Goal: Task Accomplishment & Management: Use online tool/utility

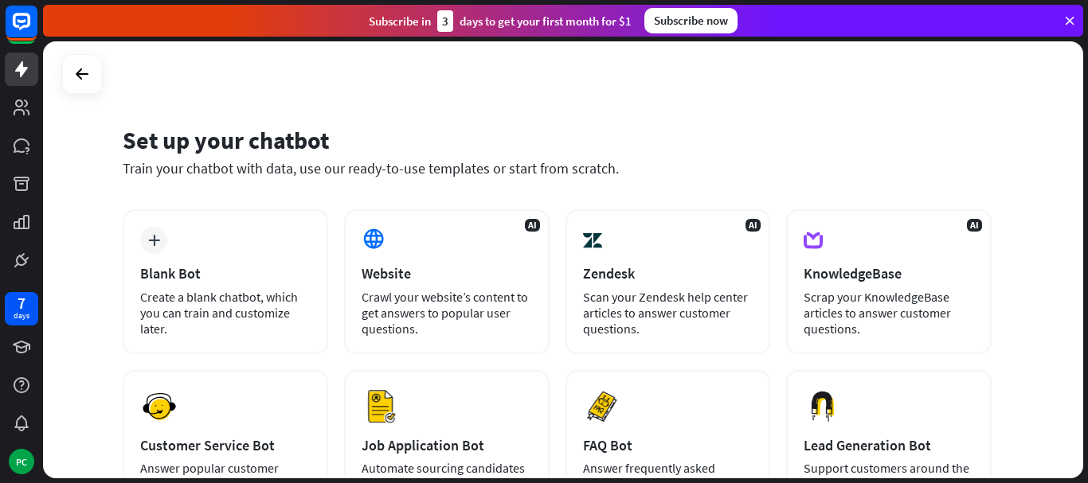
click at [1070, 21] on icon at bounding box center [1069, 21] width 14 height 14
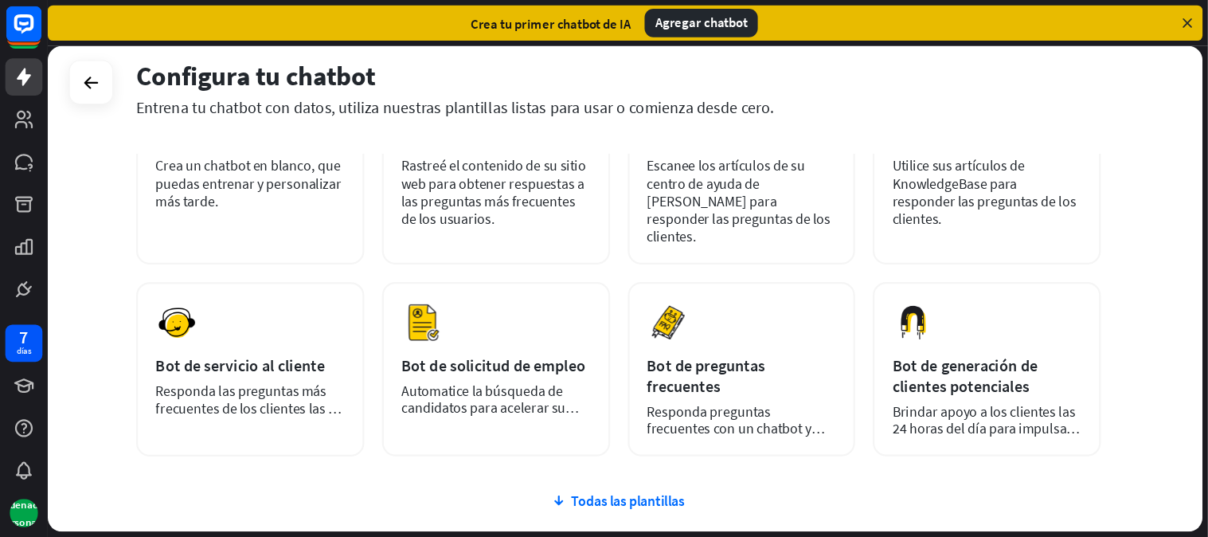
scroll to position [159, 0]
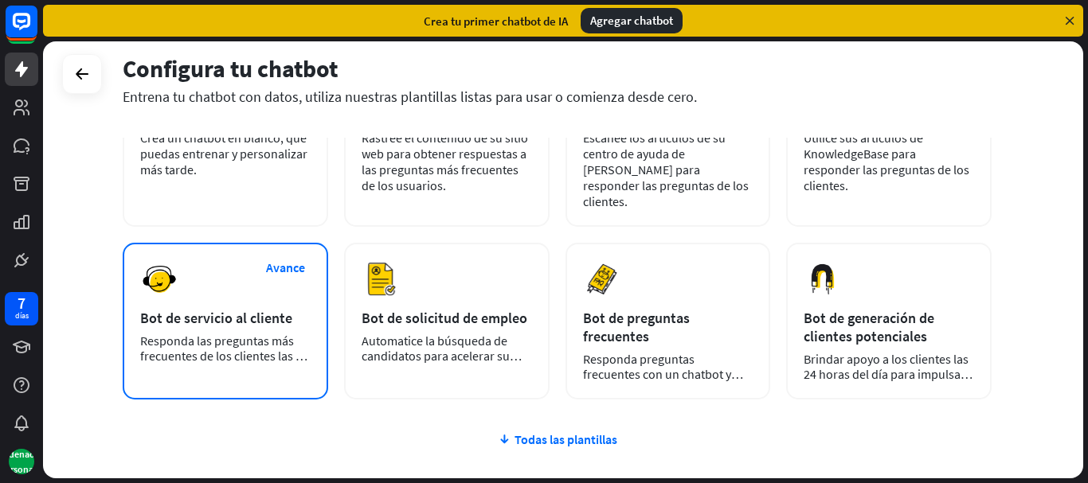
click at [178, 277] on div "Avance Bot de servicio al cliente Responda las preguntas más frecuentes de los …" at bounding box center [225, 321] width 205 height 157
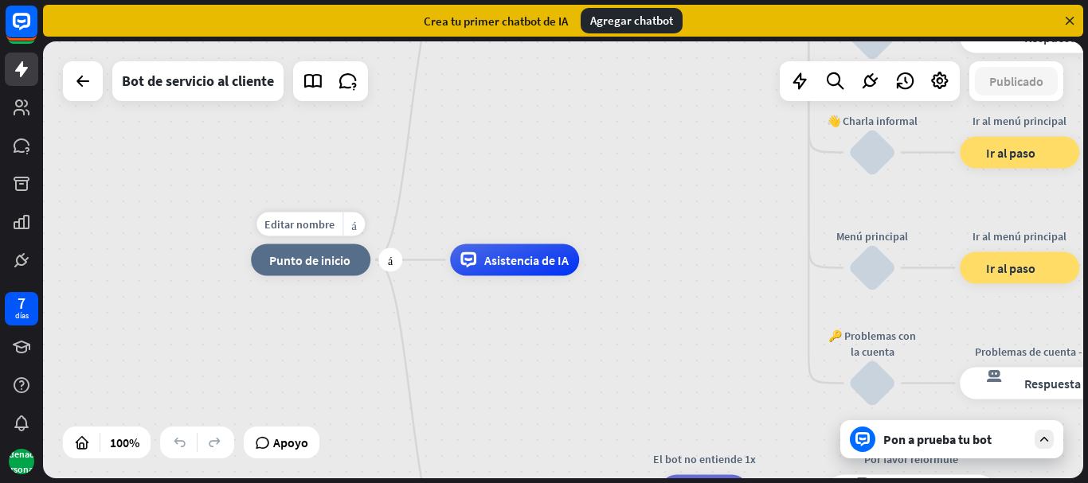
click at [327, 254] on font "Punto de inicio" at bounding box center [309, 260] width 81 height 16
click at [325, 229] on font "Editar nombre" at bounding box center [299, 224] width 70 height 14
click at [474, 209] on div "inicio_2 Punto de inicio Mensaje de bienvenida respuesta del bot de bloqueo Res…" at bounding box center [563, 259] width 1040 height 437
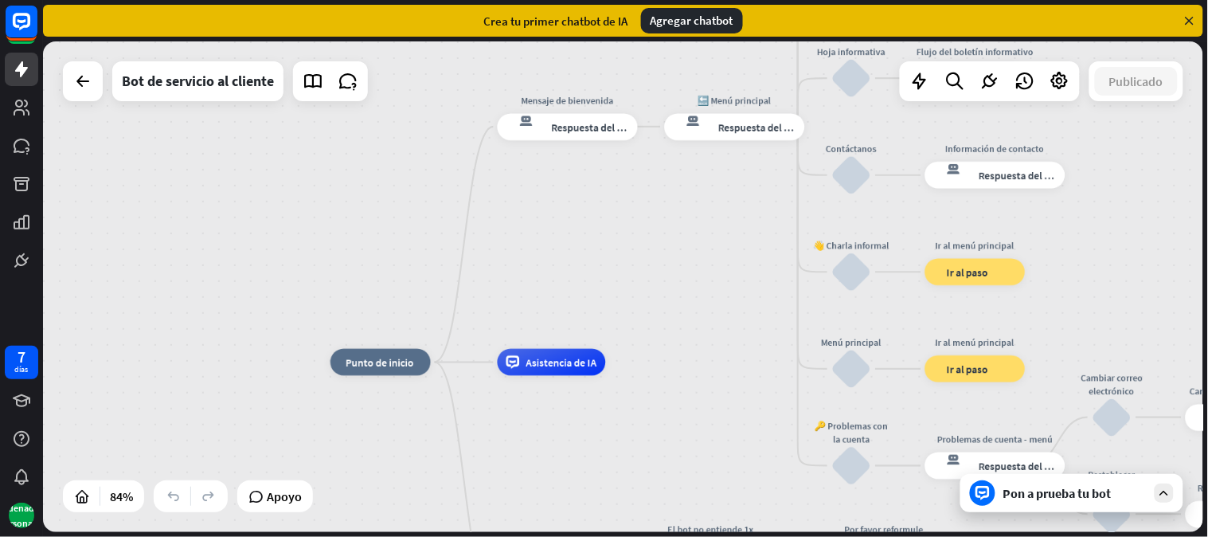
drag, startPoint x: 600, startPoint y: 428, endPoint x: 632, endPoint y: 527, distance: 104.8
click at [632, 483] on div "inicio_2 Punto de inicio Mensaje de bienvenida respuesta del bot de bloqueo Res…" at bounding box center [625, 288] width 1165 height 495
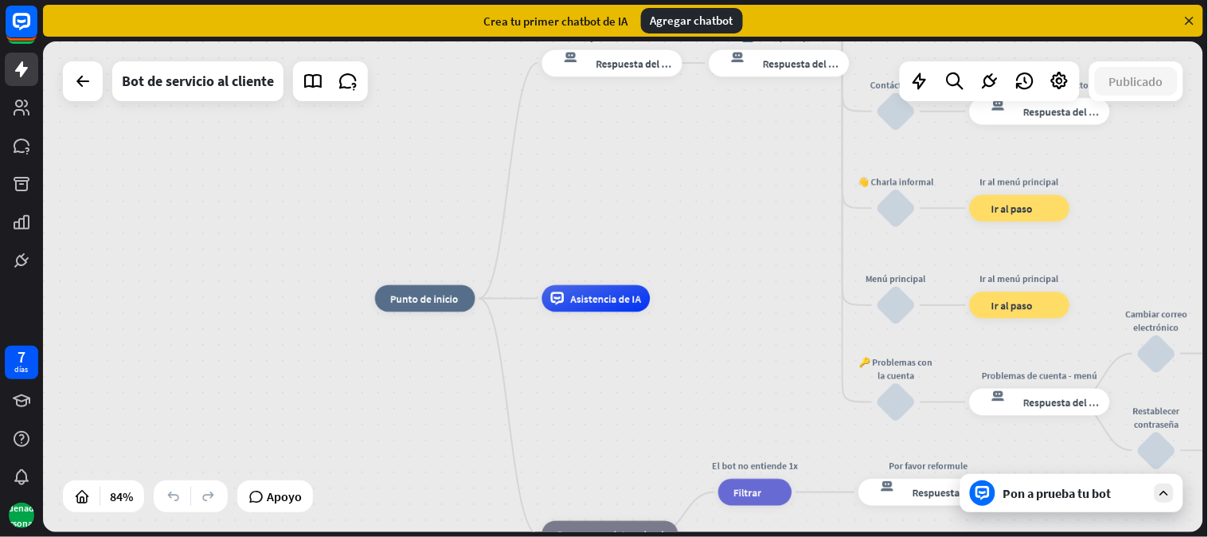
drag, startPoint x: 686, startPoint y: 408, endPoint x: 727, endPoint y: 344, distance: 76.0
click at [730, 342] on div "inicio_2 Punto de inicio Mensaje de bienvenida respuesta del bot de bloqueo Res…" at bounding box center [861, 505] width 973 height 412
click at [411, 299] on font "Punto de inicio" at bounding box center [425, 298] width 68 height 14
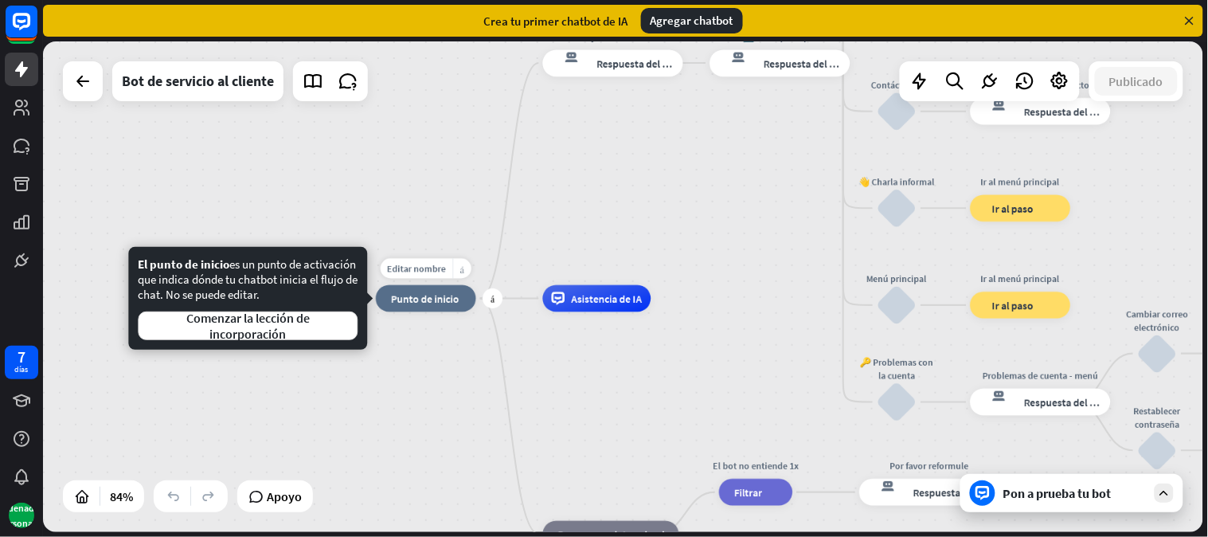
click at [464, 268] on font "más_amarillo" at bounding box center [462, 269] width 5 height 10
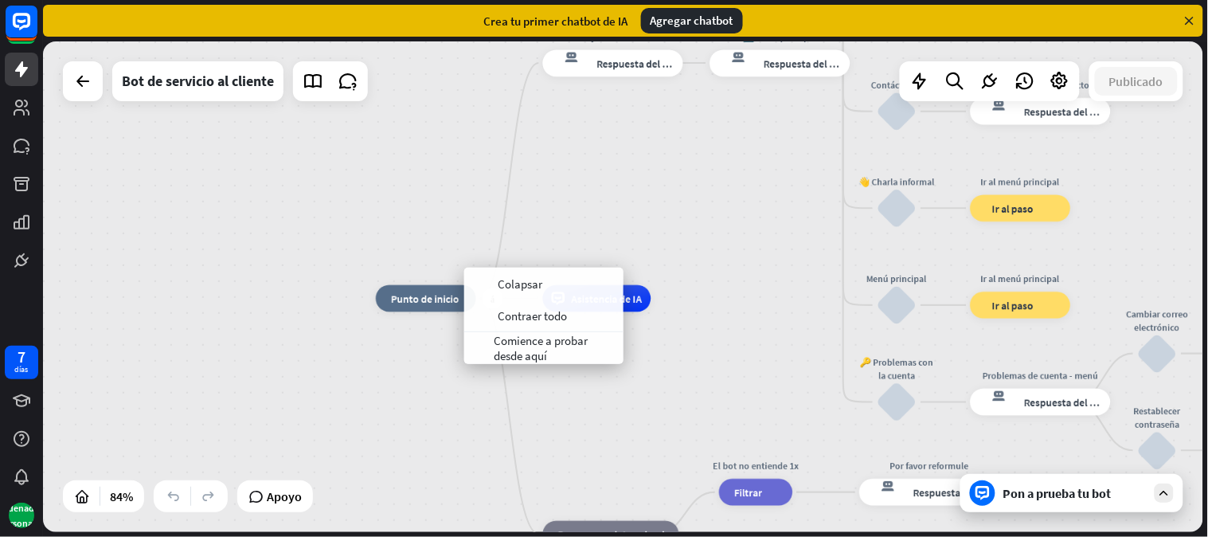
click at [424, 293] on font "Punto de inicio" at bounding box center [425, 298] width 68 height 14
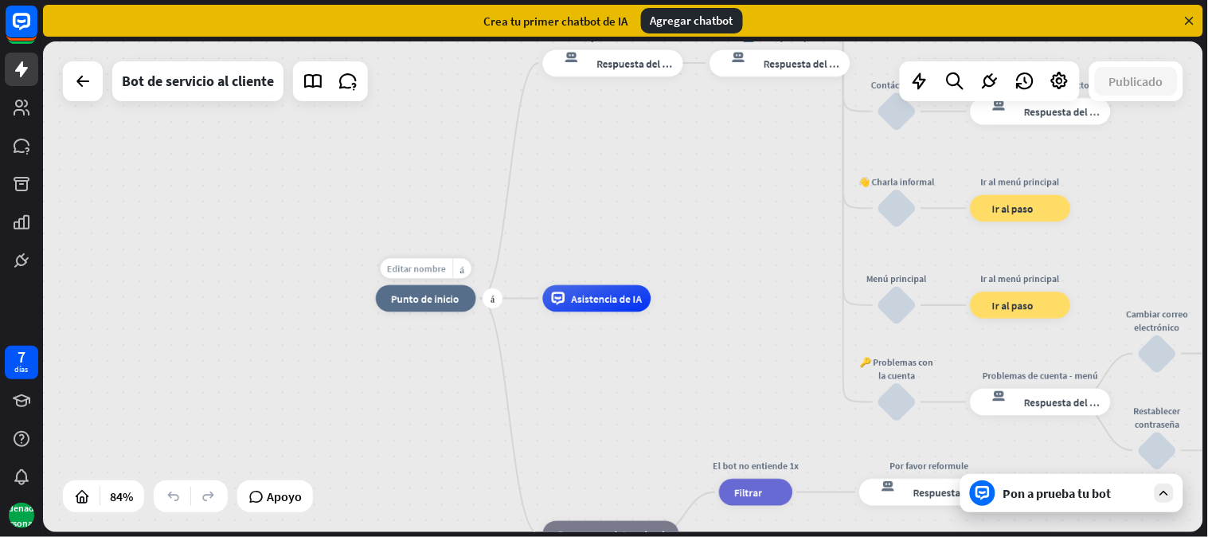
click at [428, 271] on font "Editar nombre" at bounding box center [416, 268] width 59 height 12
type input "**********"
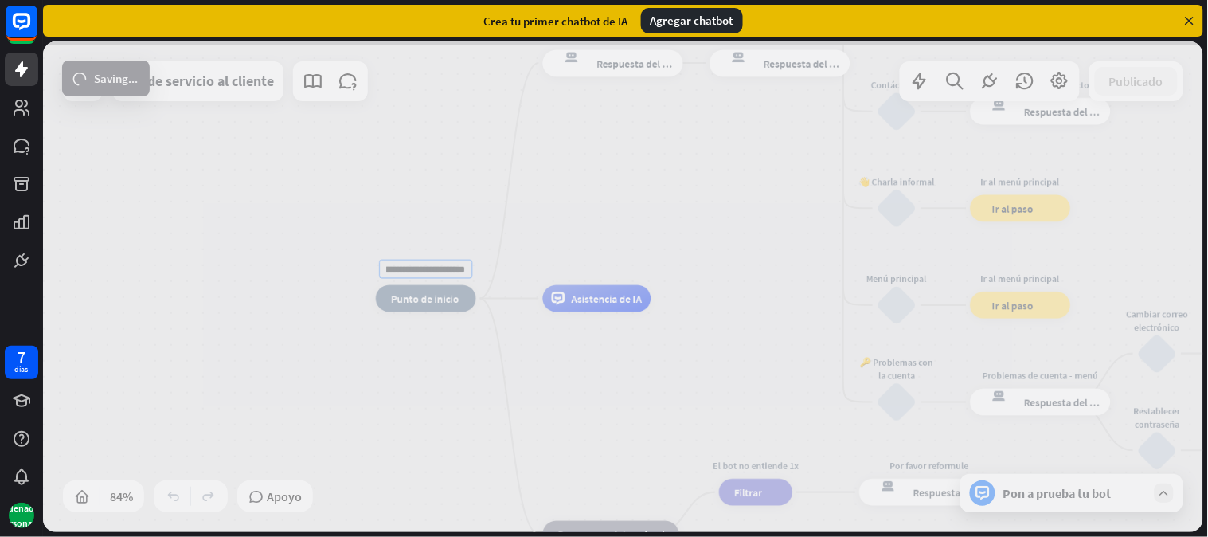
scroll to position [0, 0]
click at [592, 199] on div "**********" at bounding box center [623, 286] width 1160 height 491
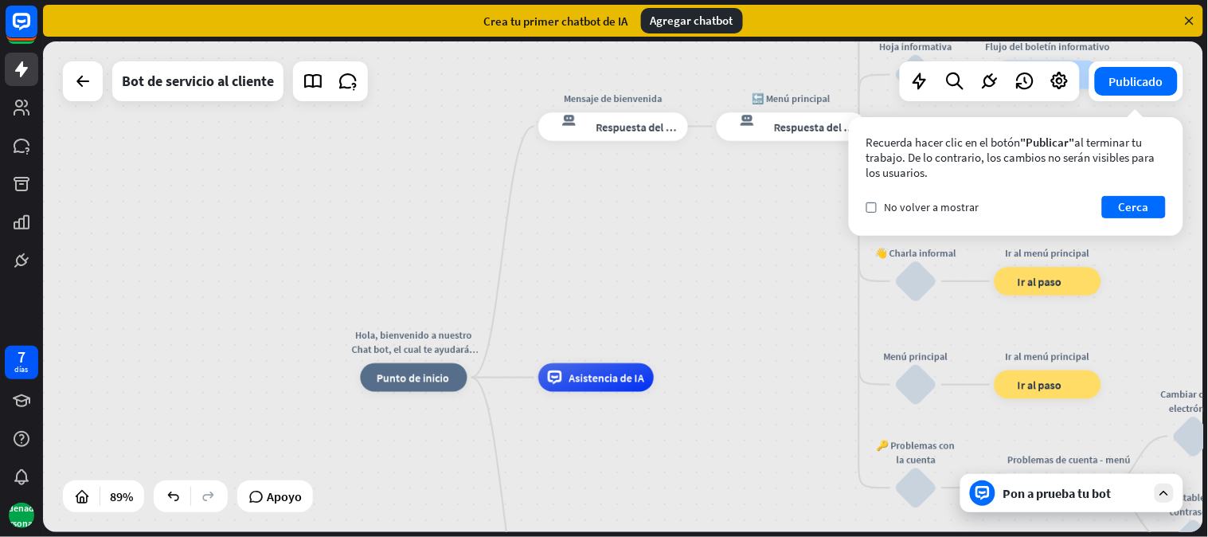
drag, startPoint x: 632, startPoint y: 178, endPoint x: 630, endPoint y: 251, distance: 73.3
click at [630, 251] on div "Hola, bienvenido a nuestro Chat bot, el cual te ayudará a resolver tus dudas in…" at bounding box center [623, 286] width 1160 height 491
click at [1087, 483] on div at bounding box center [1164, 492] width 19 height 19
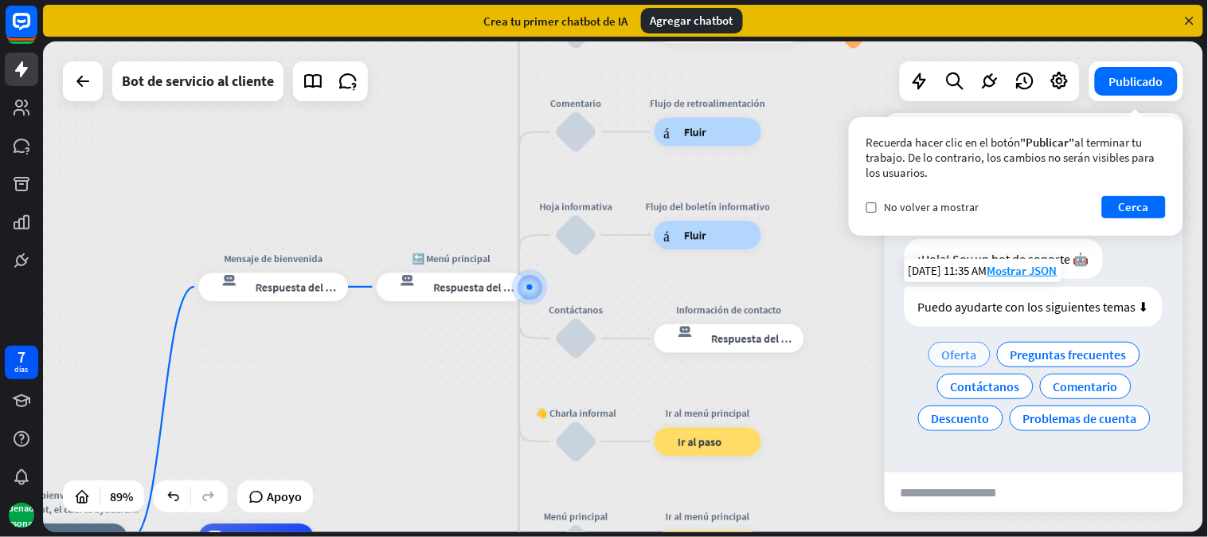
click at [957, 351] on font "Oferta" at bounding box center [959, 354] width 35 height 16
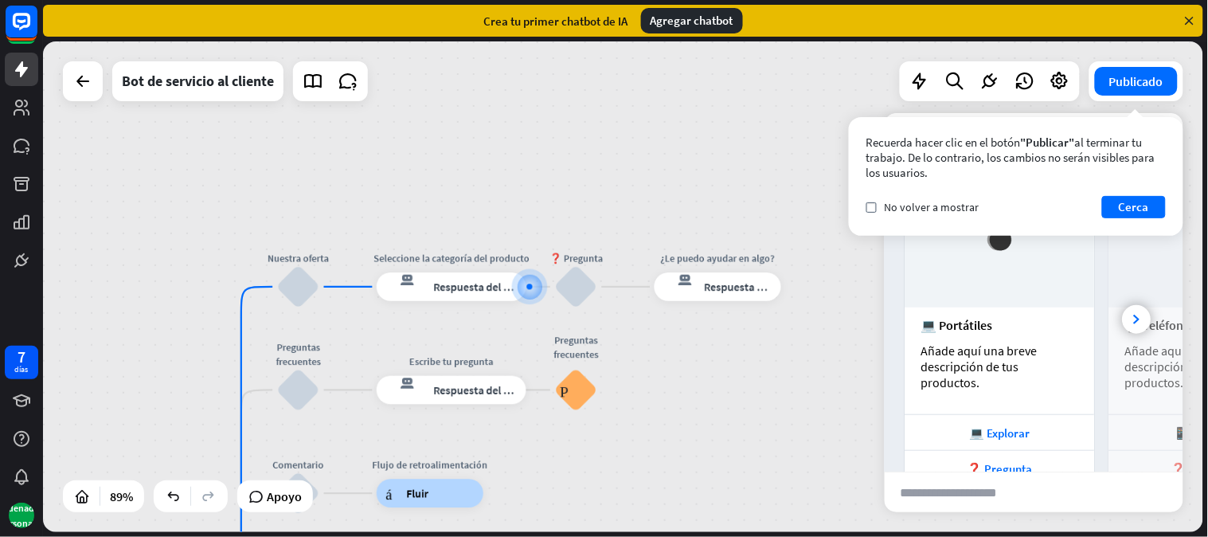
scroll to position [346, 0]
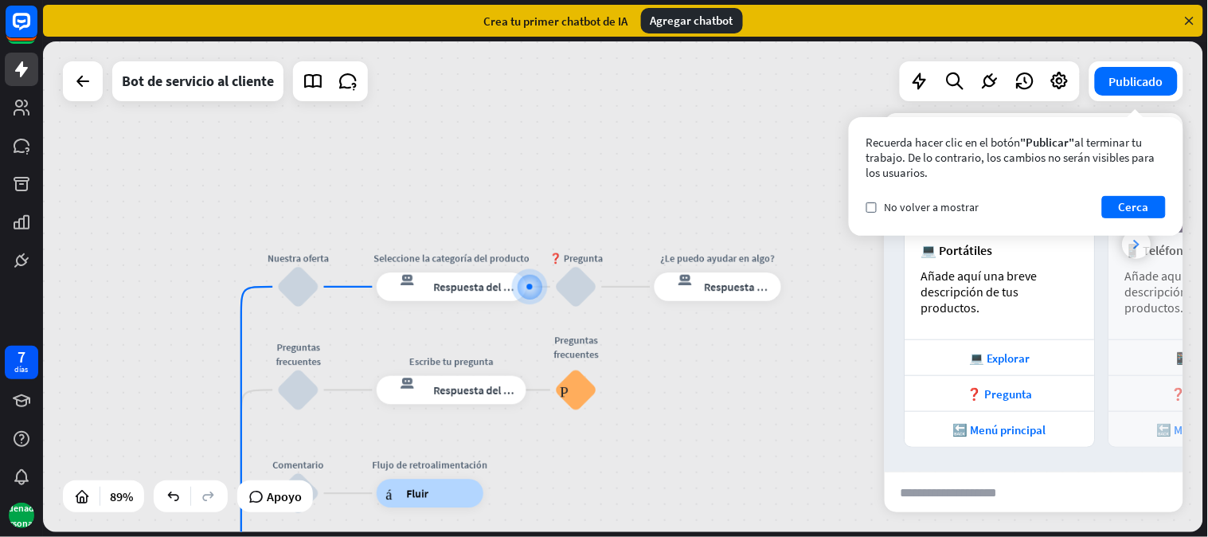
click at [1087, 249] on icon at bounding box center [1137, 245] width 6 height 10
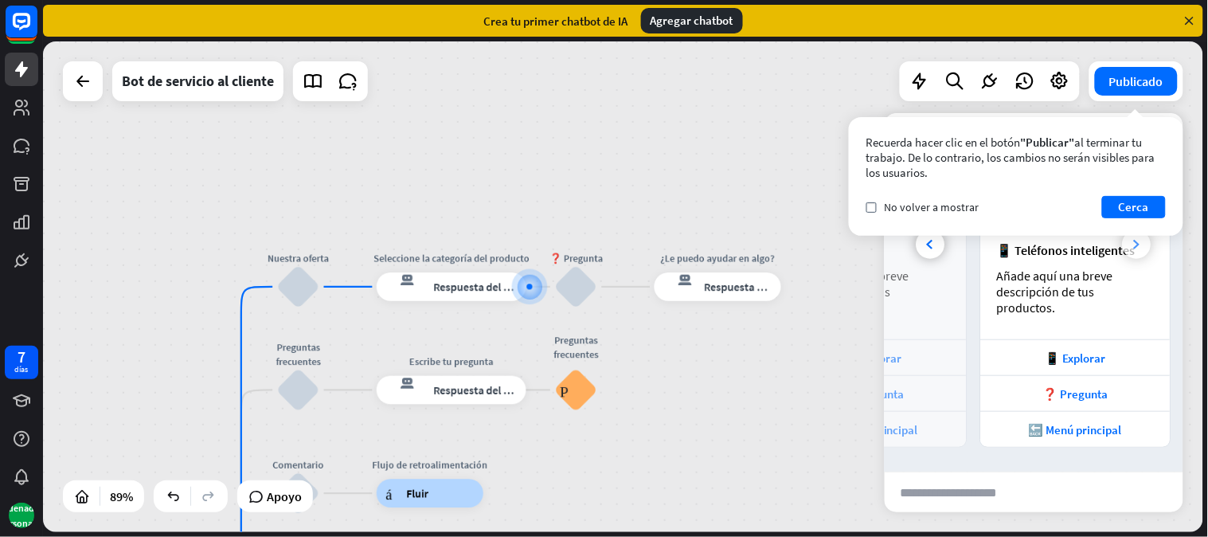
scroll to position [0, 177]
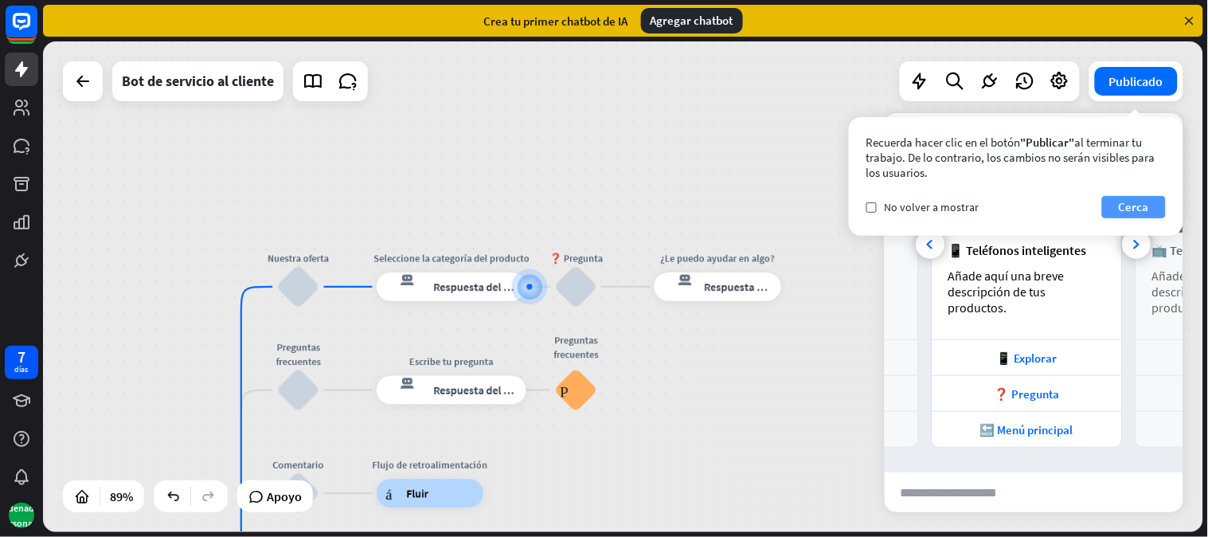
click at [1087, 204] on font "Cerca" at bounding box center [1134, 206] width 30 height 15
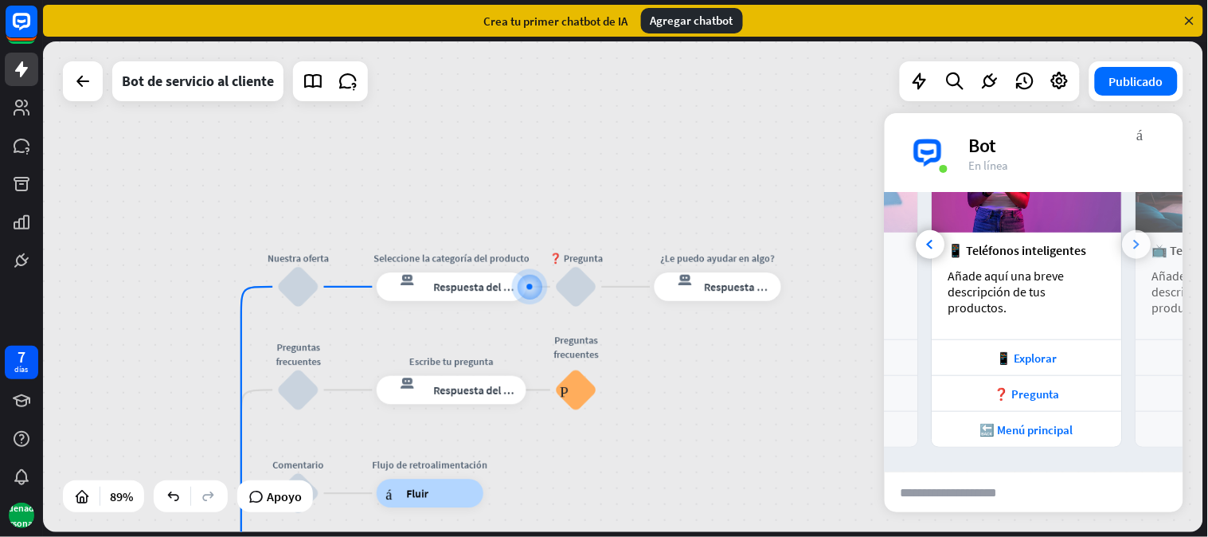
click at [1087, 253] on div at bounding box center [1137, 244] width 29 height 29
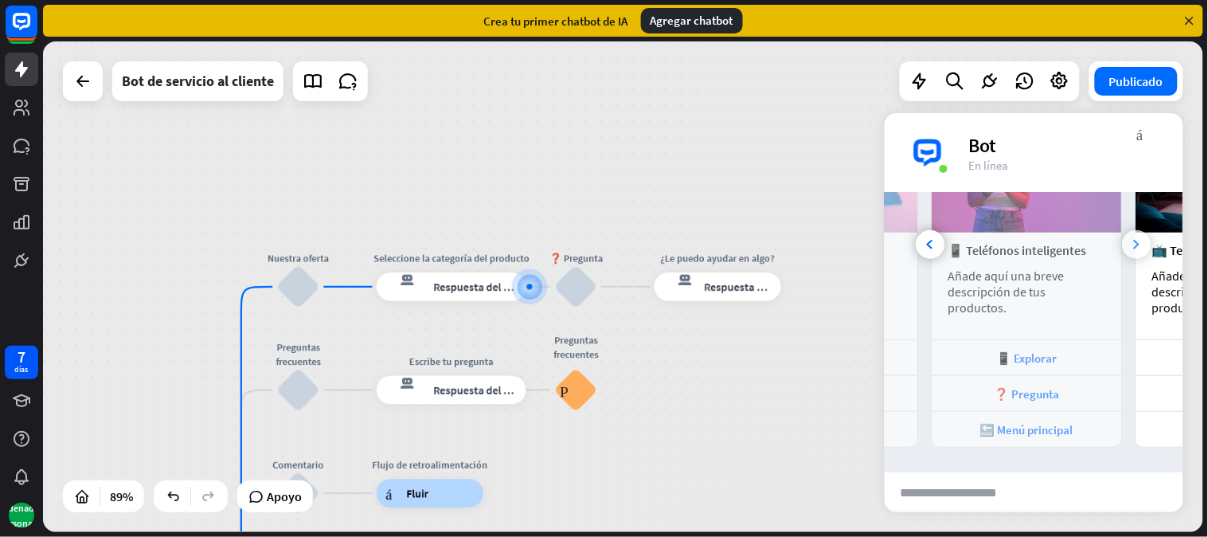
scroll to position [0, 353]
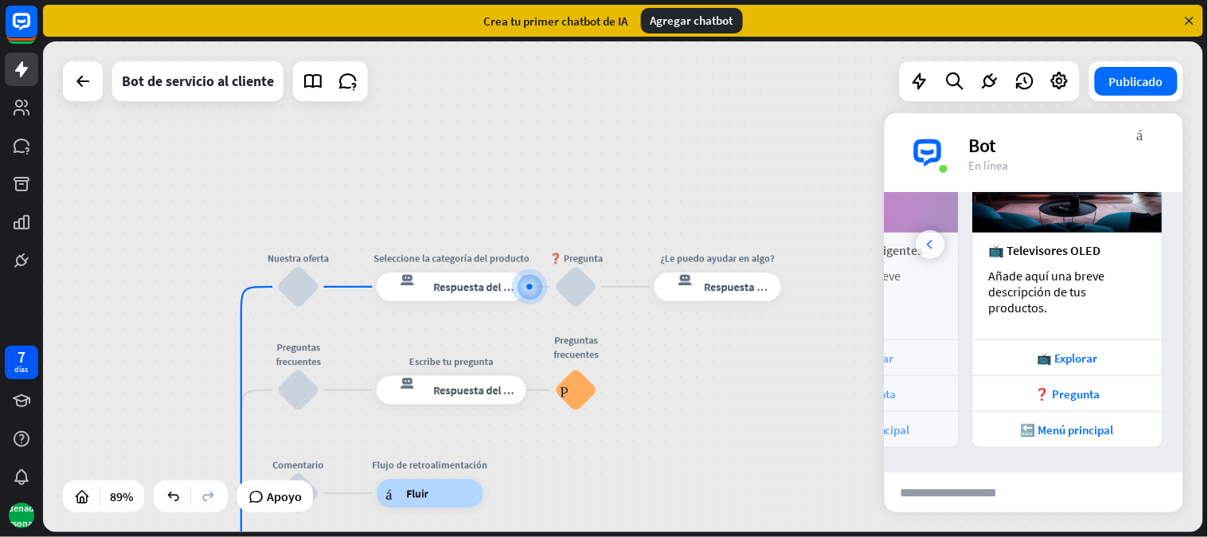
click at [941, 255] on div at bounding box center [931, 244] width 29 height 29
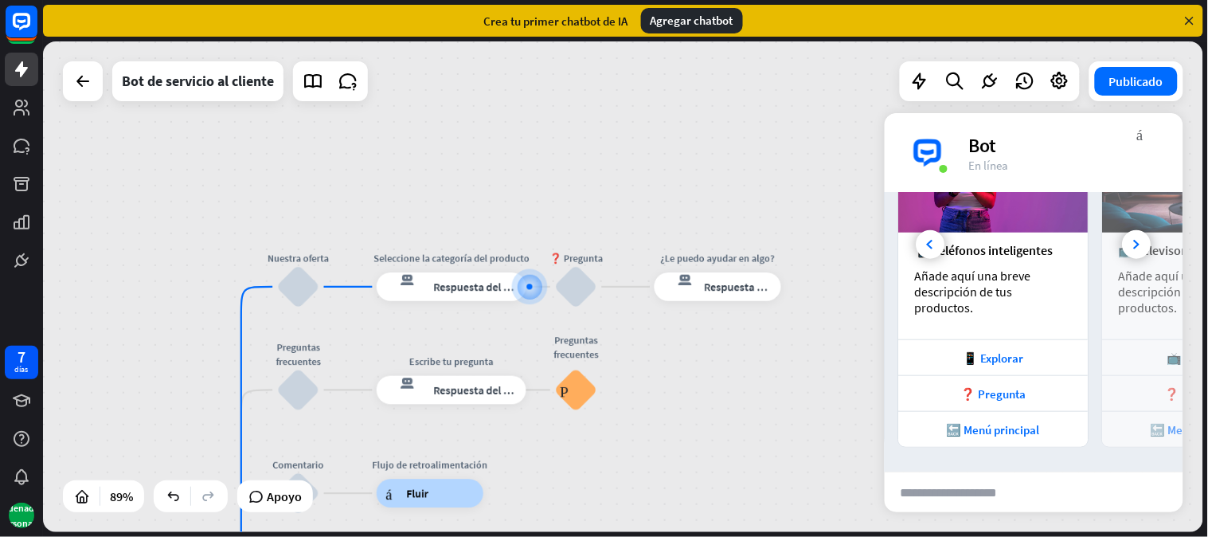
scroll to position [0, 177]
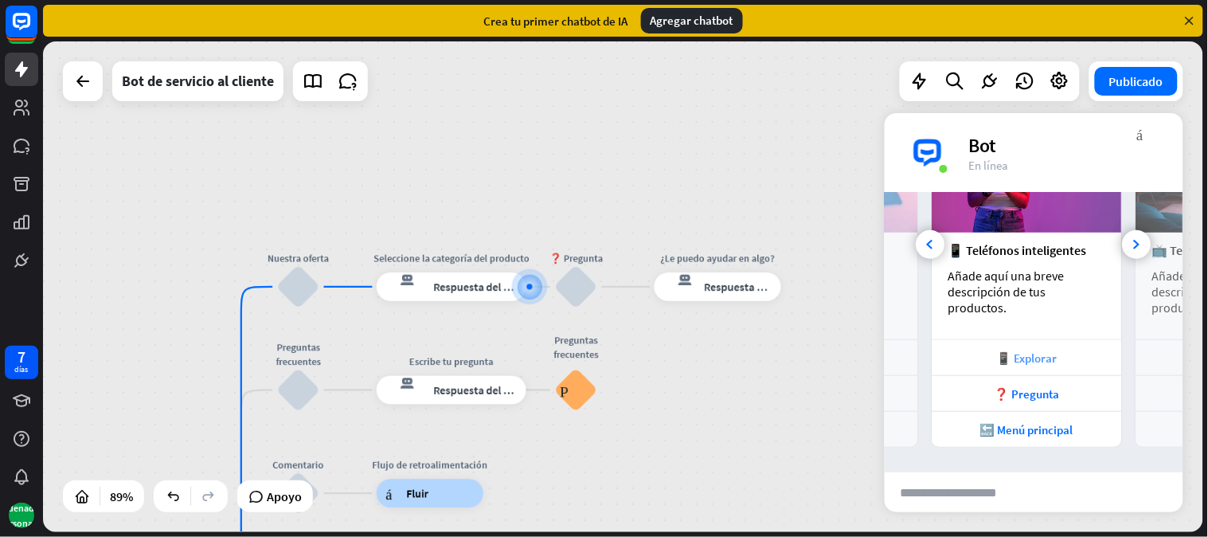
click at [1044, 357] on font "📱 Explorar" at bounding box center [1027, 357] width 61 height 15
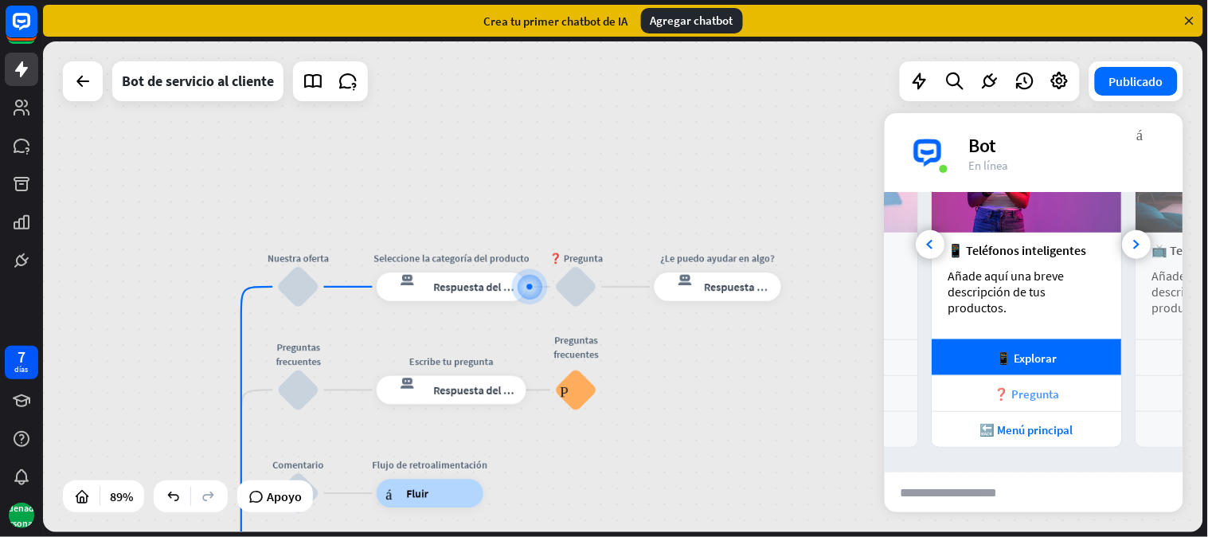
click at [1036, 395] on font "❓ Pregunta" at bounding box center [1027, 393] width 65 height 15
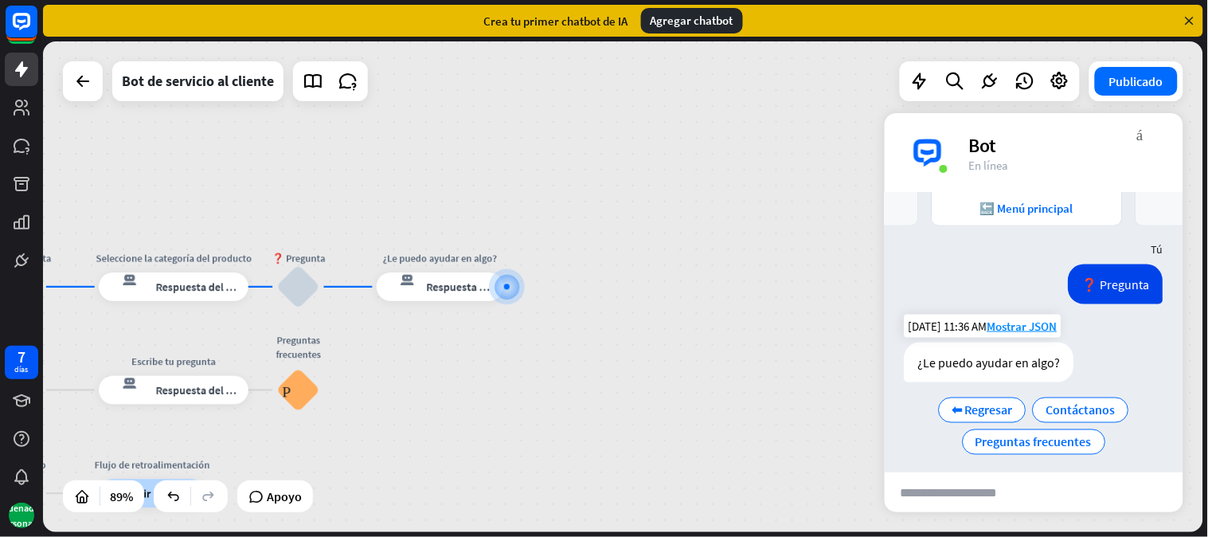
scroll to position [577, 0]
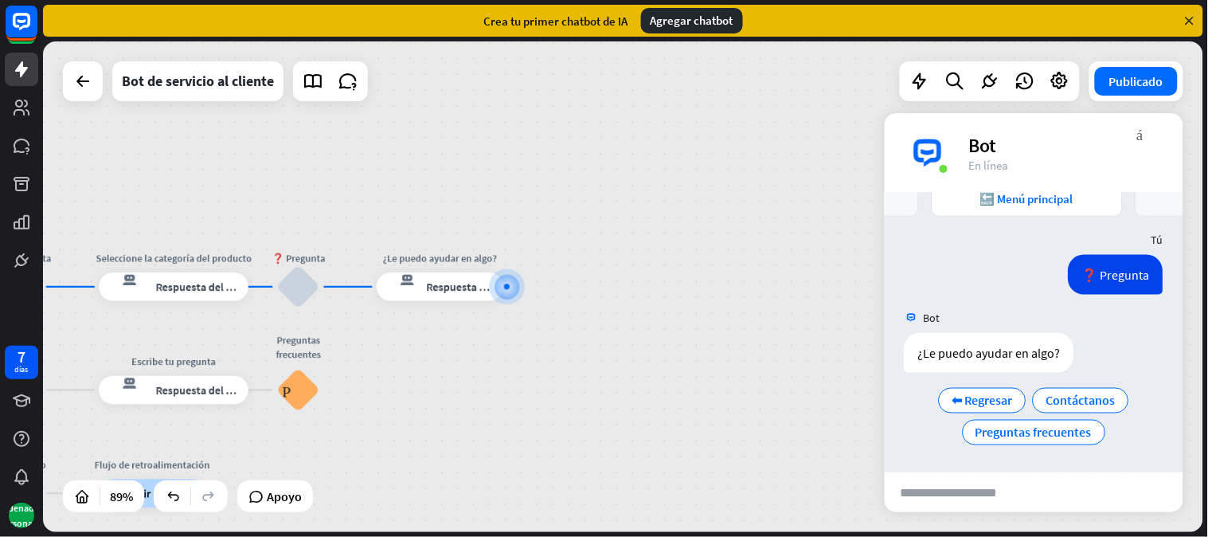
click at [1014, 483] on input "text" at bounding box center [963, 492] width 156 height 40
type input "**********"
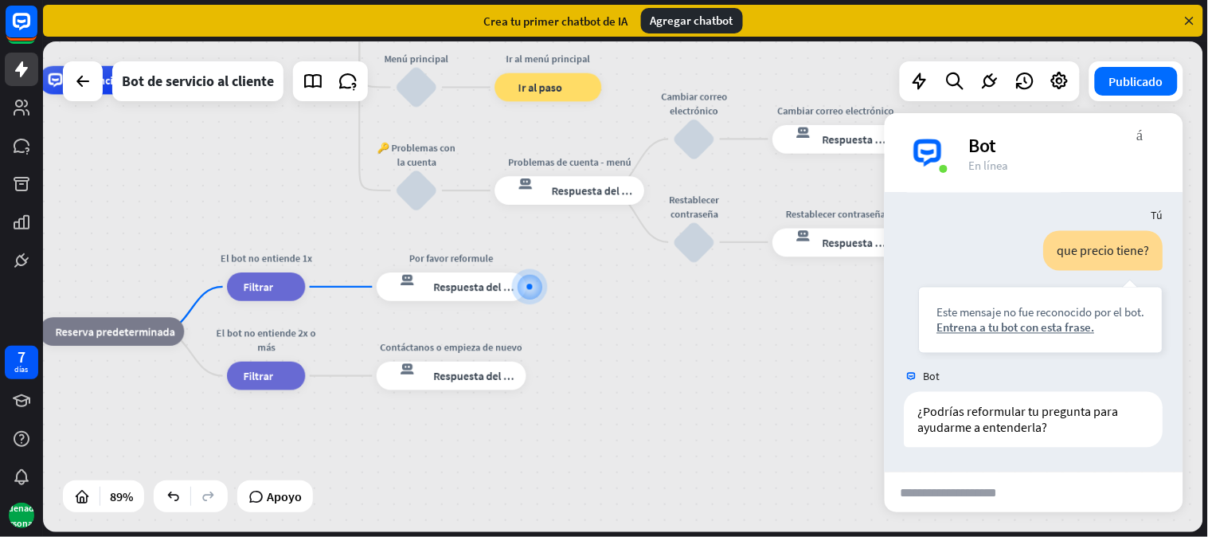
scroll to position [772, 0]
click at [782, 426] on div "Hola, bienvenido a nuestro Chat bot, el cual te ayudará a resolver tus dudas in…" at bounding box center [380, 299] width 1038 height 439
click at [924, 154] on img at bounding box center [928, 153] width 48 height 48
click at [1087, 135] on div "Bot" at bounding box center [1066, 145] width 195 height 25
click at [723, 474] on div "Hola, bienvenido a nuestro Chat bot, el cual te ayudará a resolver tus dudas in…" at bounding box center [380, 299] width 1038 height 439
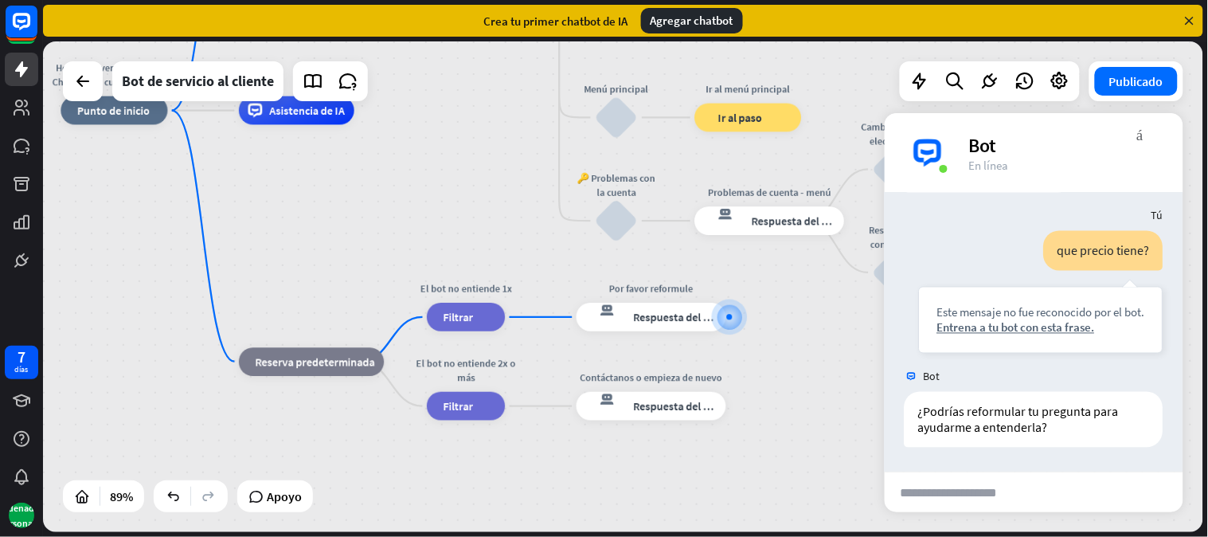
drag, startPoint x: 733, startPoint y: 448, endPoint x: 941, endPoint y: 472, distance: 209.2
click at [941, 472] on div "Hola, bienvenido a nuestro Chat bot, el cual te ayudará a resolver tus dudas in…" at bounding box center [623, 286] width 1160 height 491
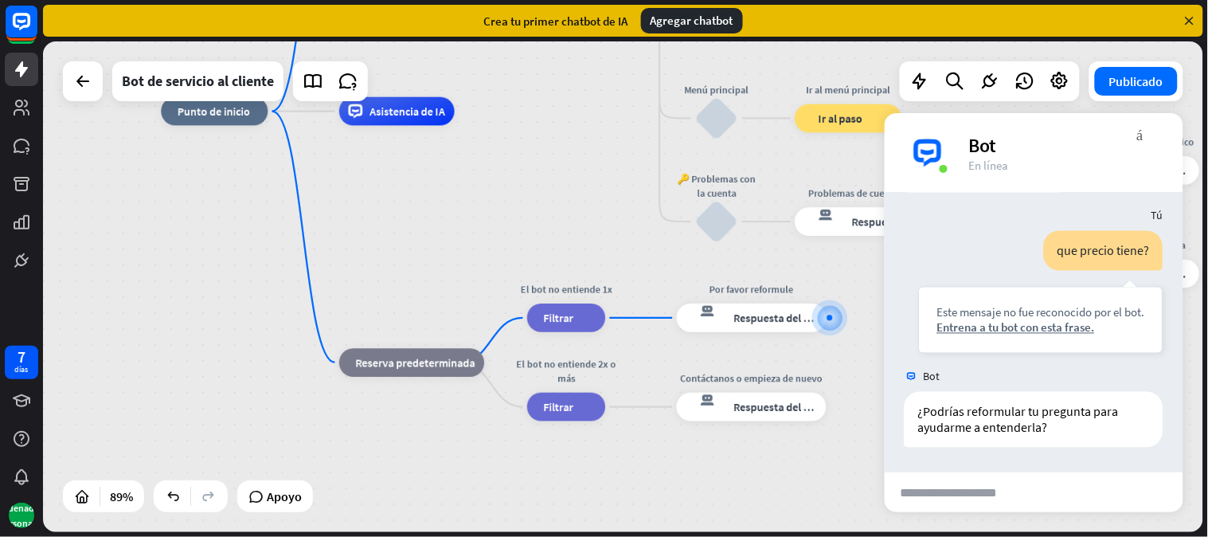
drag, startPoint x: 717, startPoint y: 481, endPoint x: 809, endPoint y: 488, distance: 92.7
click at [809, 483] on div "Hola, bienvenido a nuestro Chat bot, el cual te ayudará a resolver tus dudas in…" at bounding box center [680, 330] width 1038 height 439
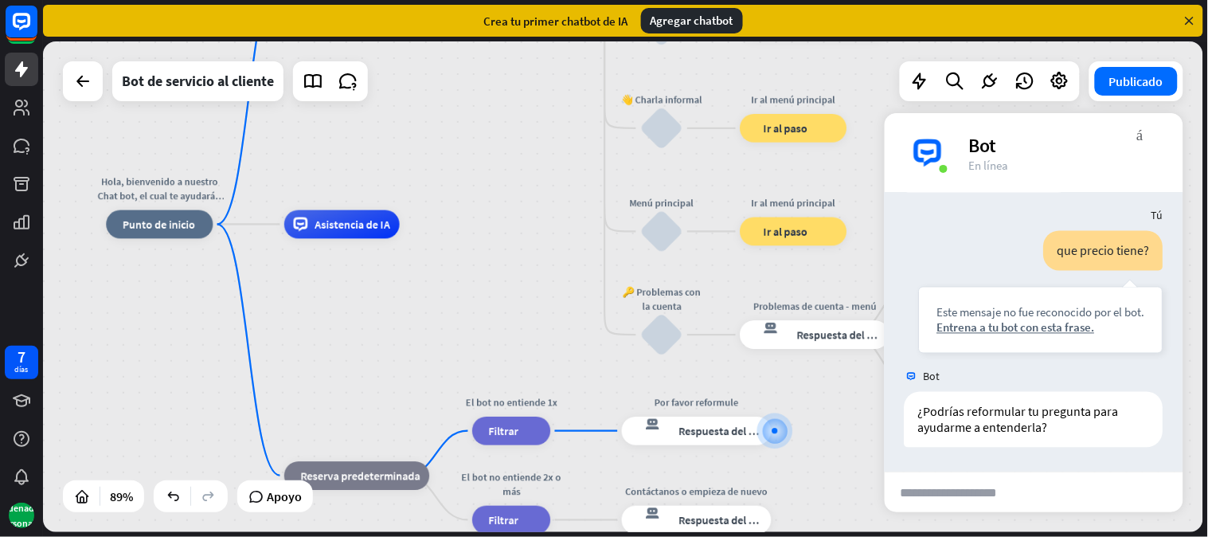
drag, startPoint x: 205, startPoint y: 248, endPoint x: 150, endPoint y: 362, distance: 125.7
click at [150, 362] on div "Hola, bienvenido a nuestro Chat bot, el cual te ayudará a resolver tus dudas in…" at bounding box center [625, 444] width 1038 height 439
